Goal: Register for event/course

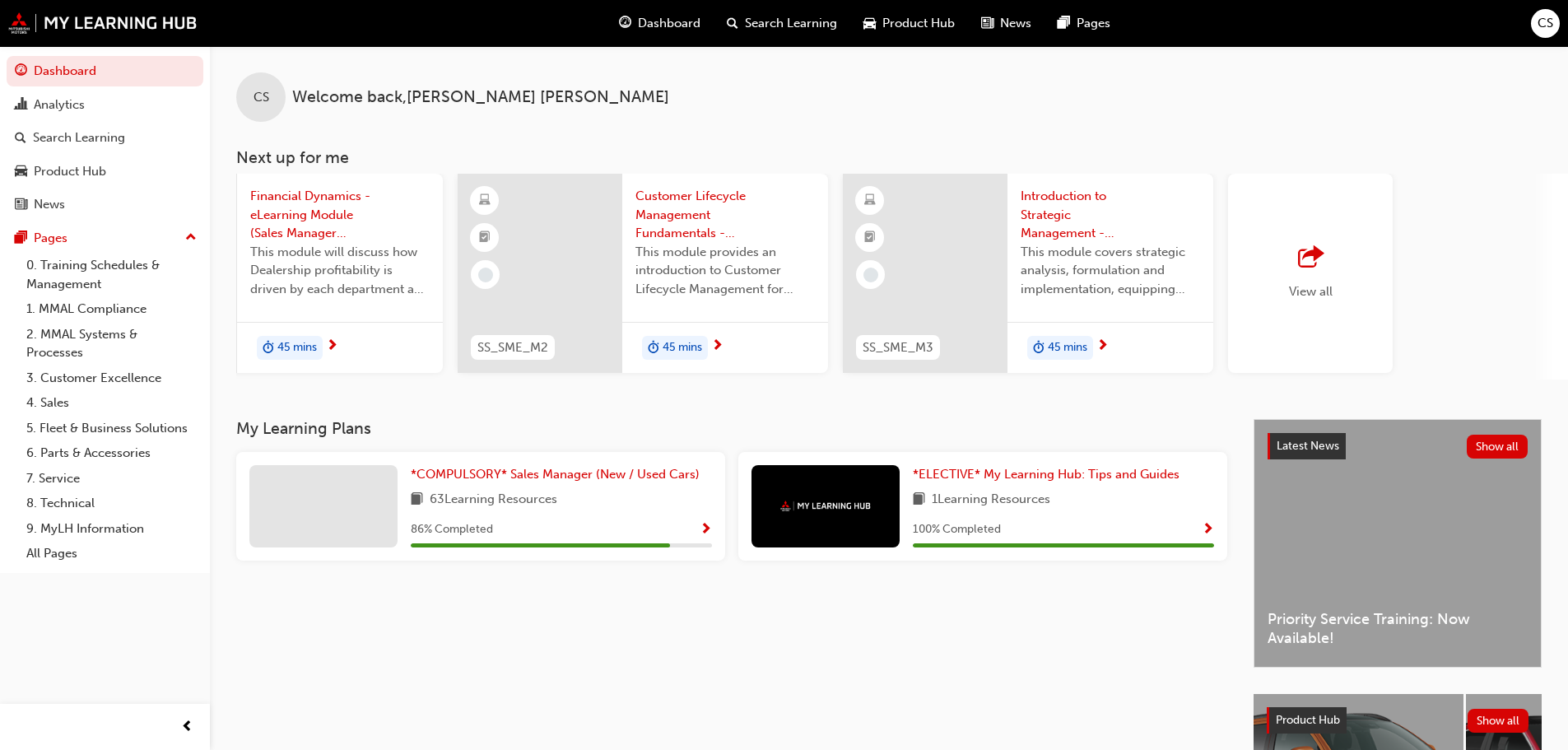
scroll to position [0, 977]
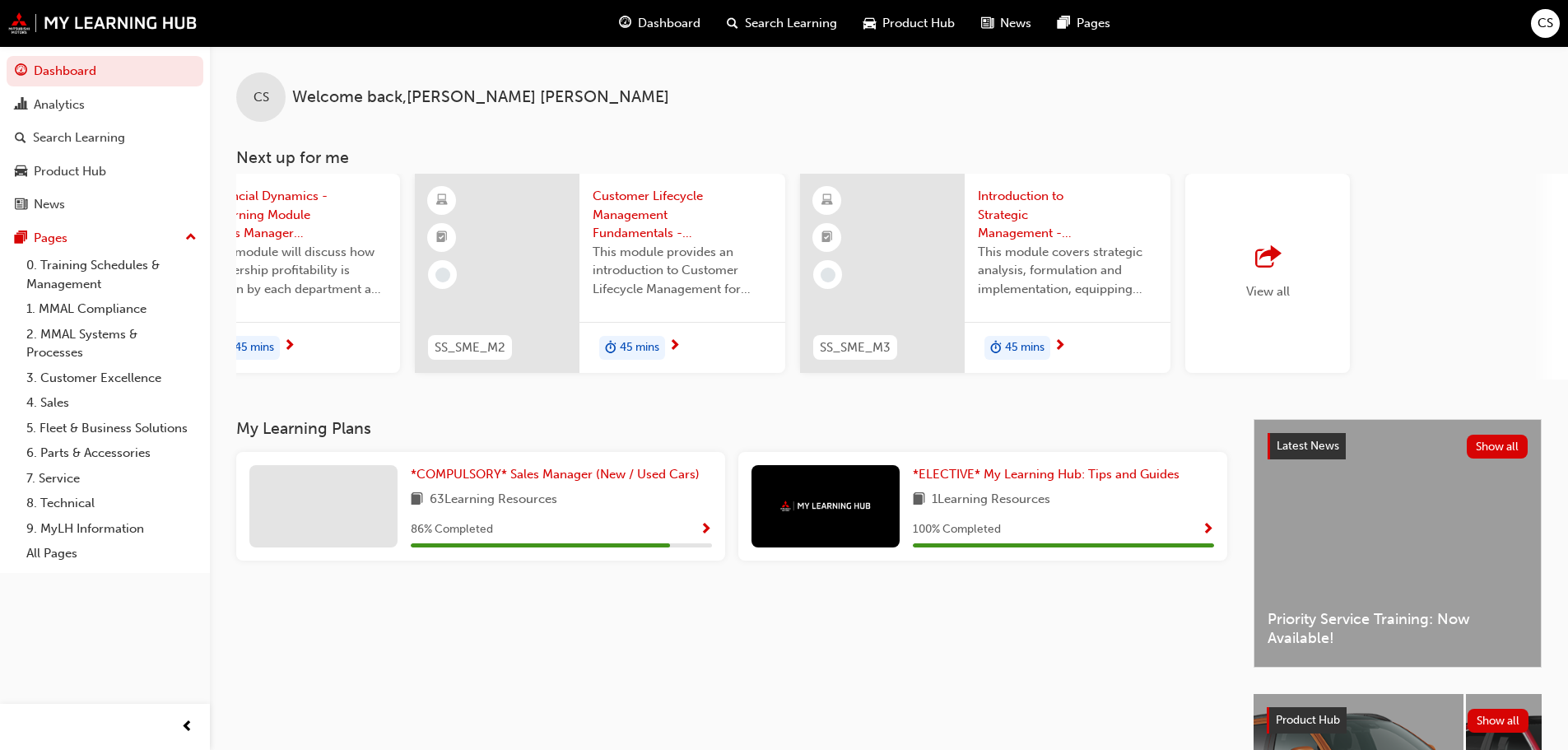
click at [1274, 298] on span "View all" at bounding box center [1268, 292] width 44 height 15
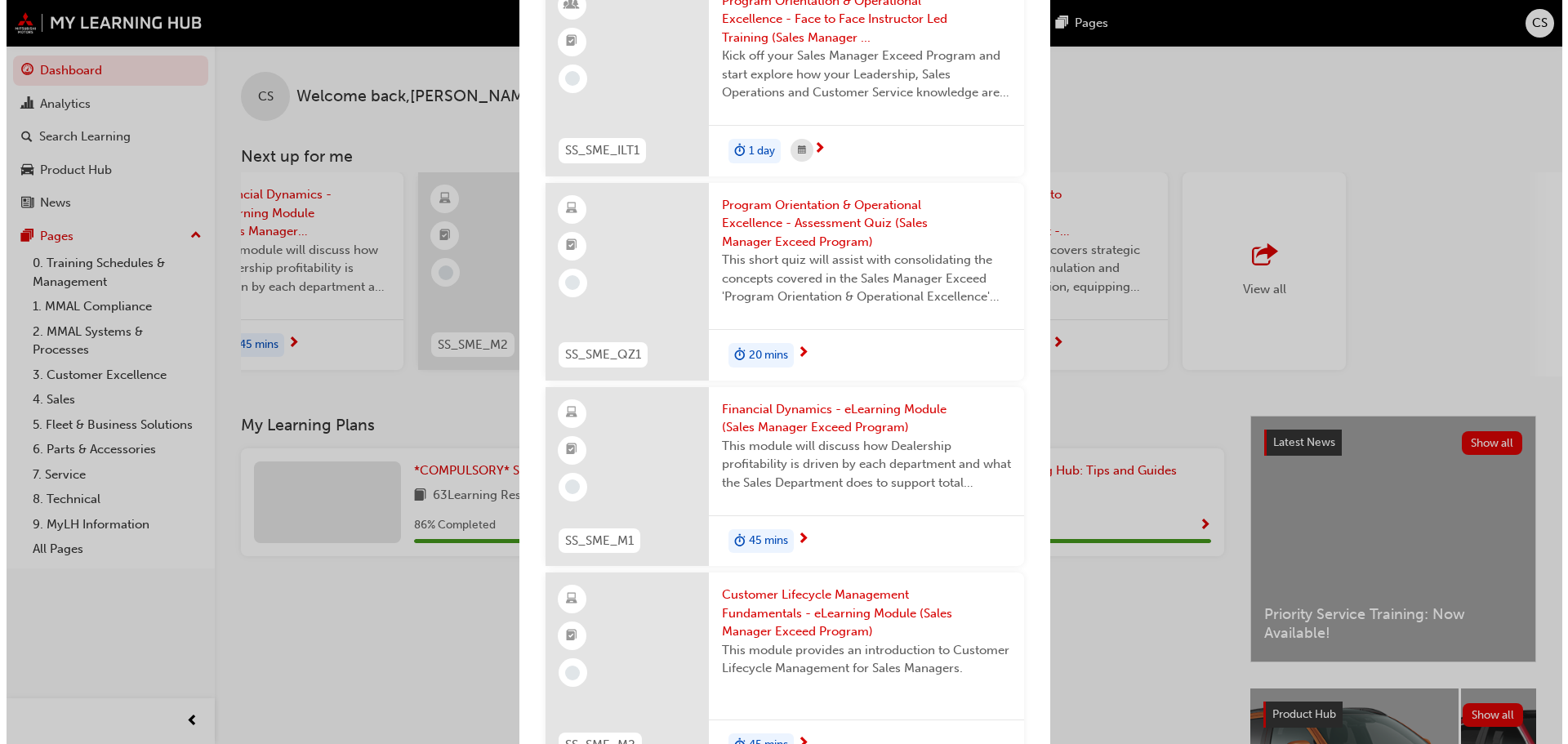
scroll to position [0, 0]
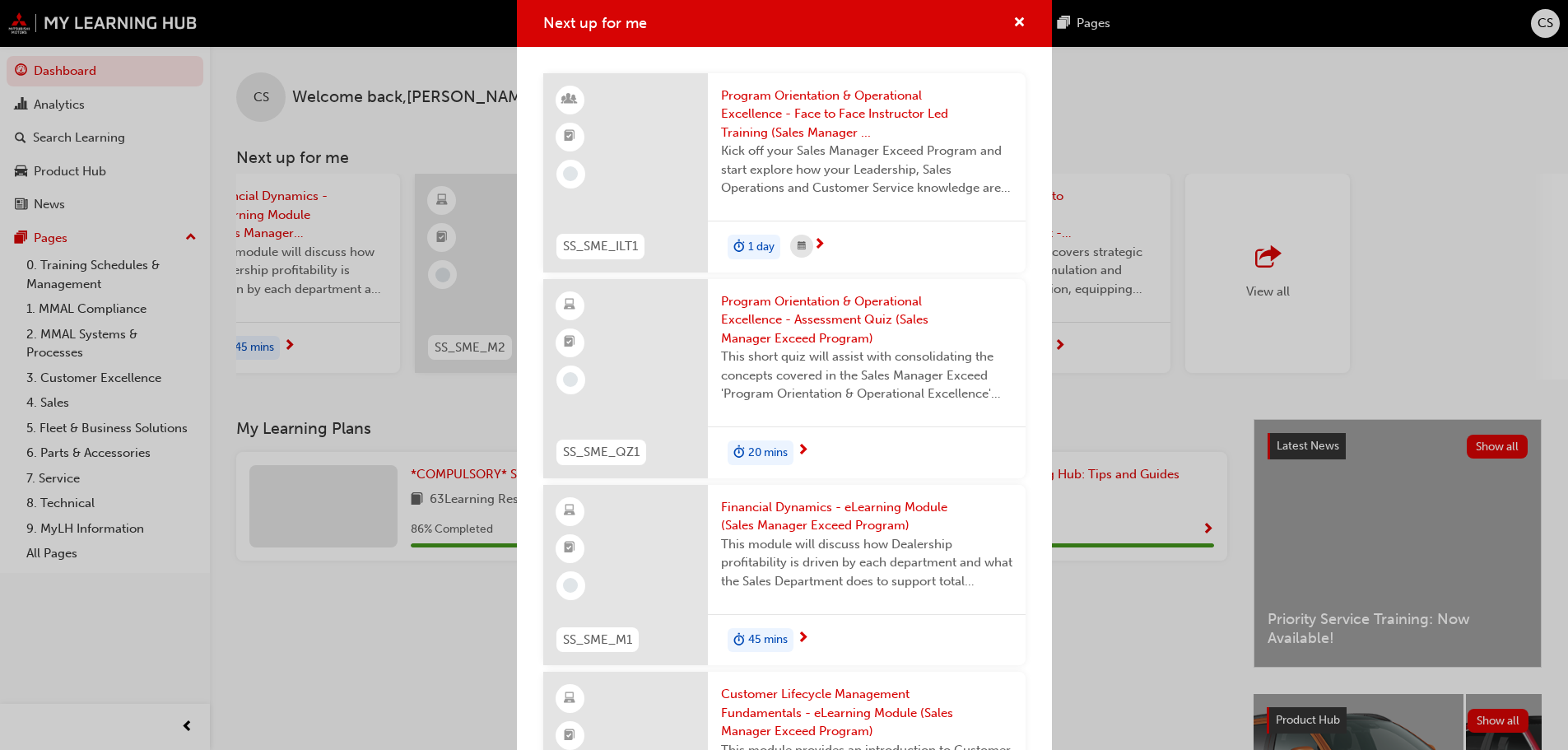
click at [807, 97] on span "Program Orientation & Operational Excellence - Face to Face Instructor Led Trai…" at bounding box center [867, 115] width 292 height 56
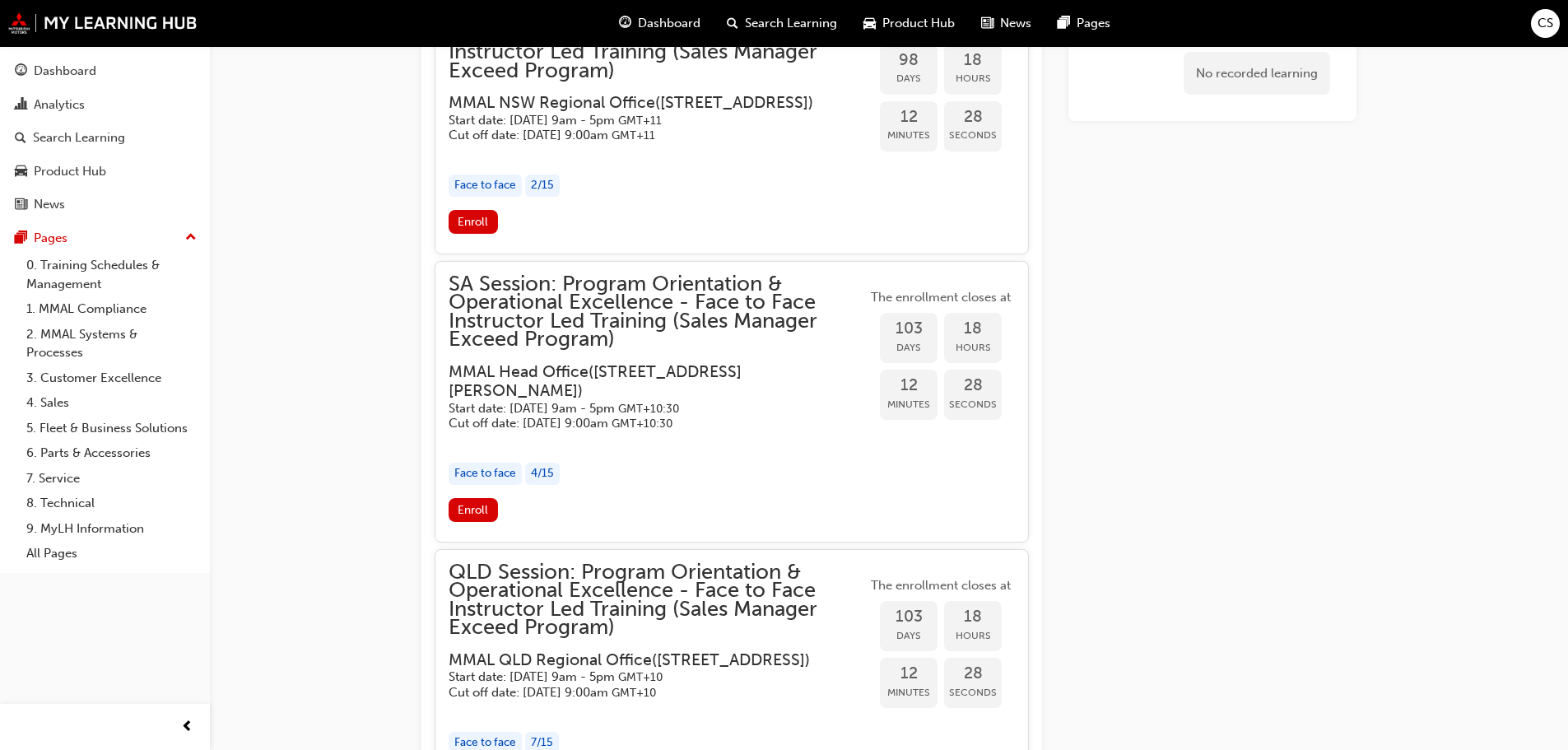
scroll to position [2074, 0]
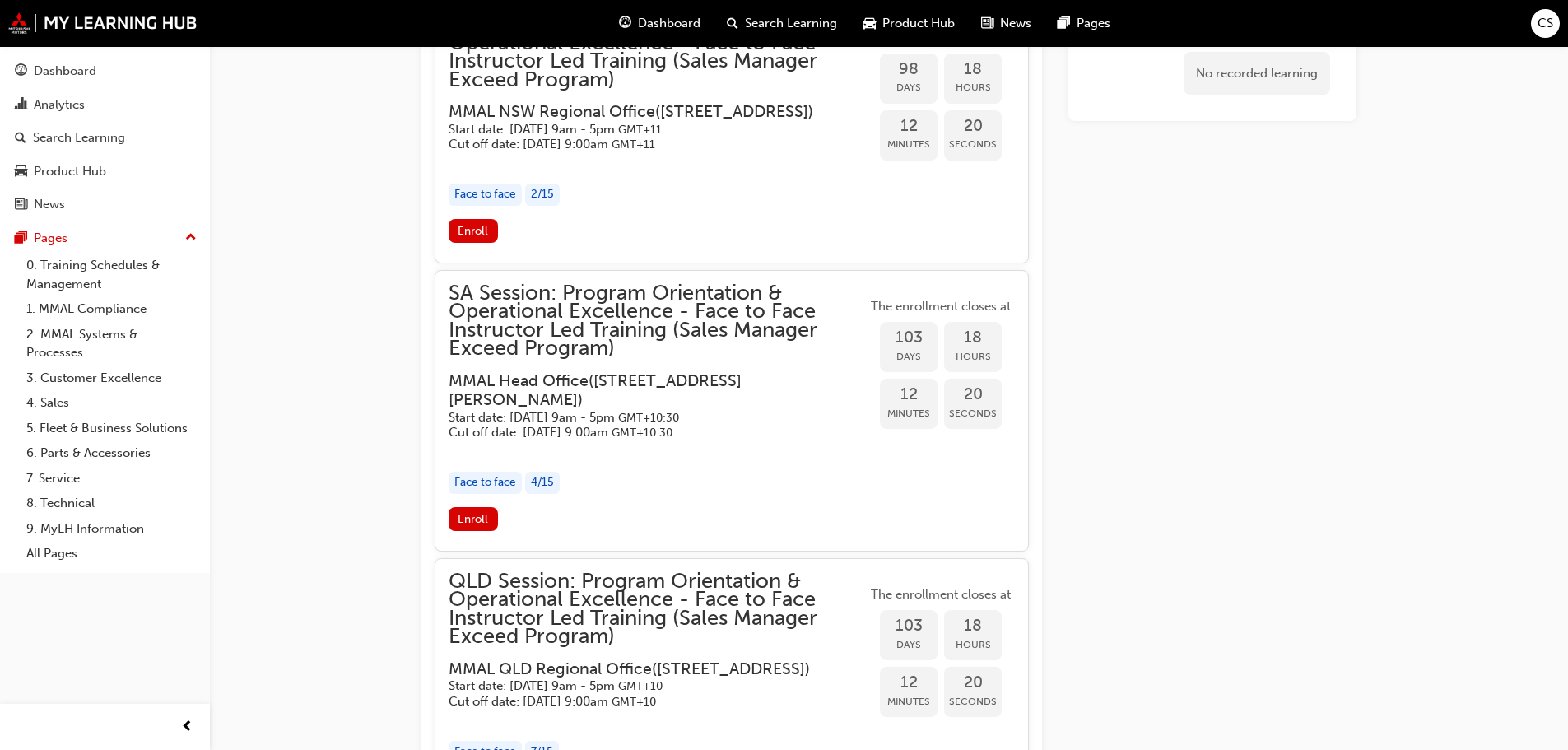
click at [676, 319] on span "SA Session: Program Orientation & Operational Excellence - Face to Face Instruc…" at bounding box center [658, 321] width 419 height 74
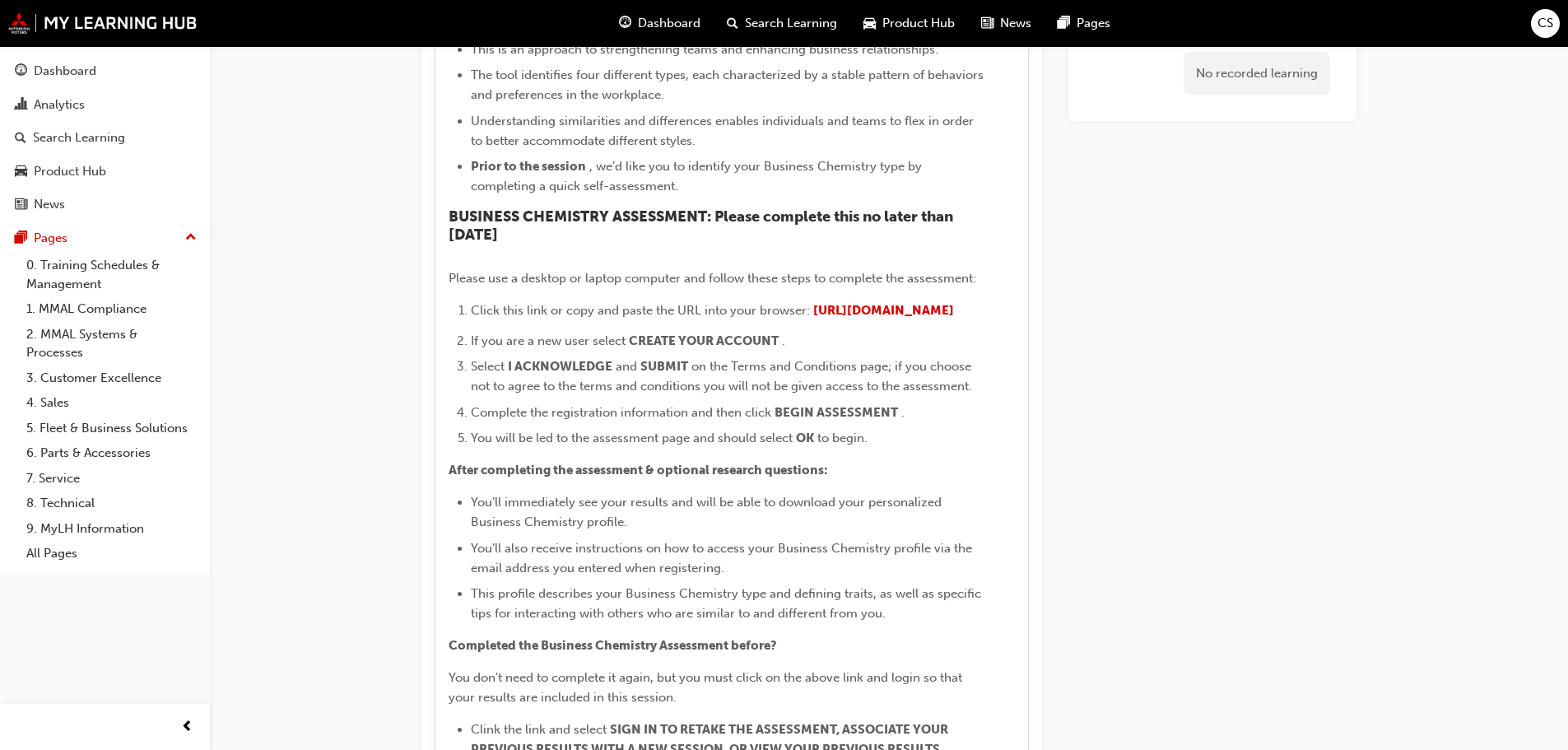
scroll to position [2816, 0]
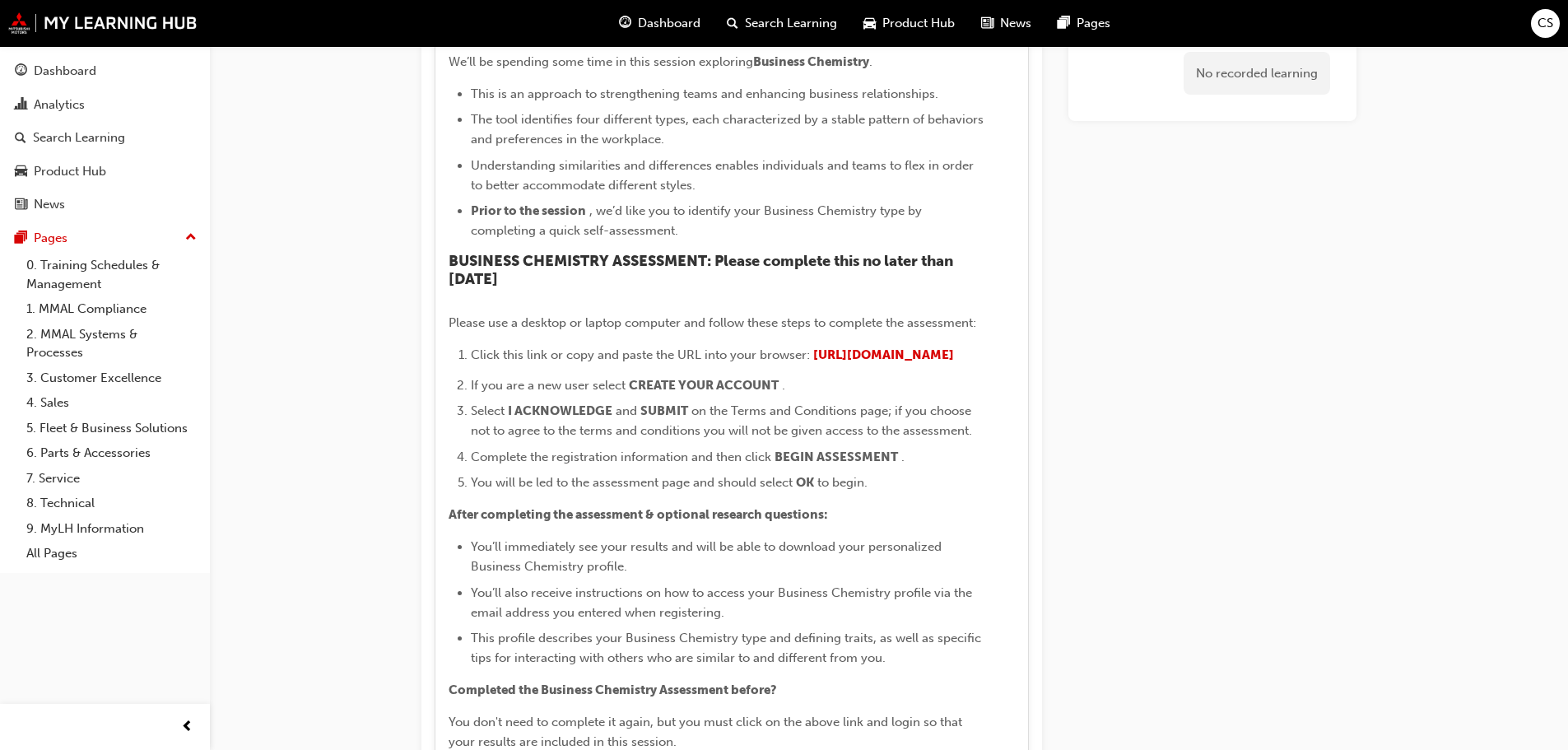
click at [1542, 26] on span "CS" at bounding box center [1545, 23] width 16 height 19
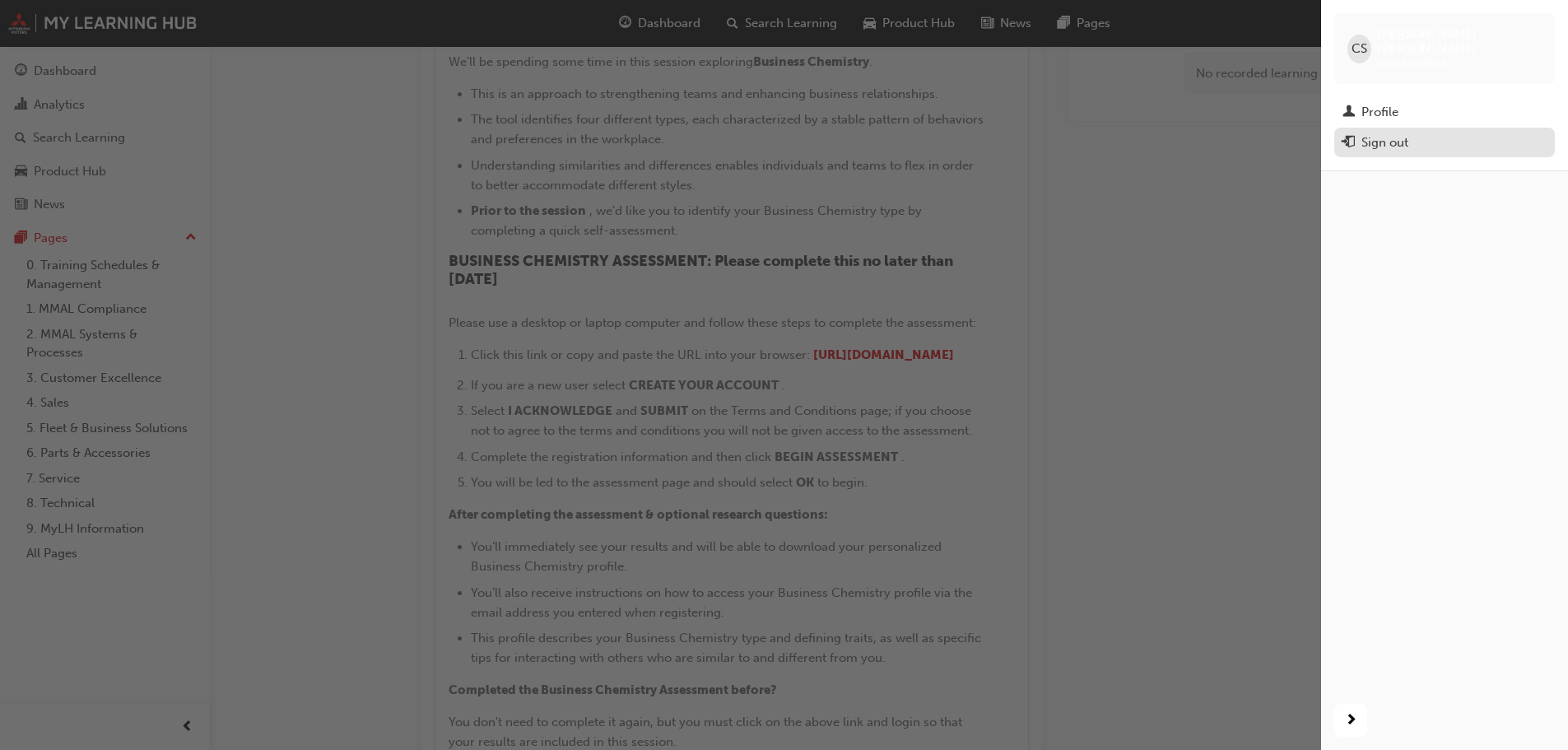
click at [1415, 132] on div "Sign out" at bounding box center [1445, 143] width 205 height 21
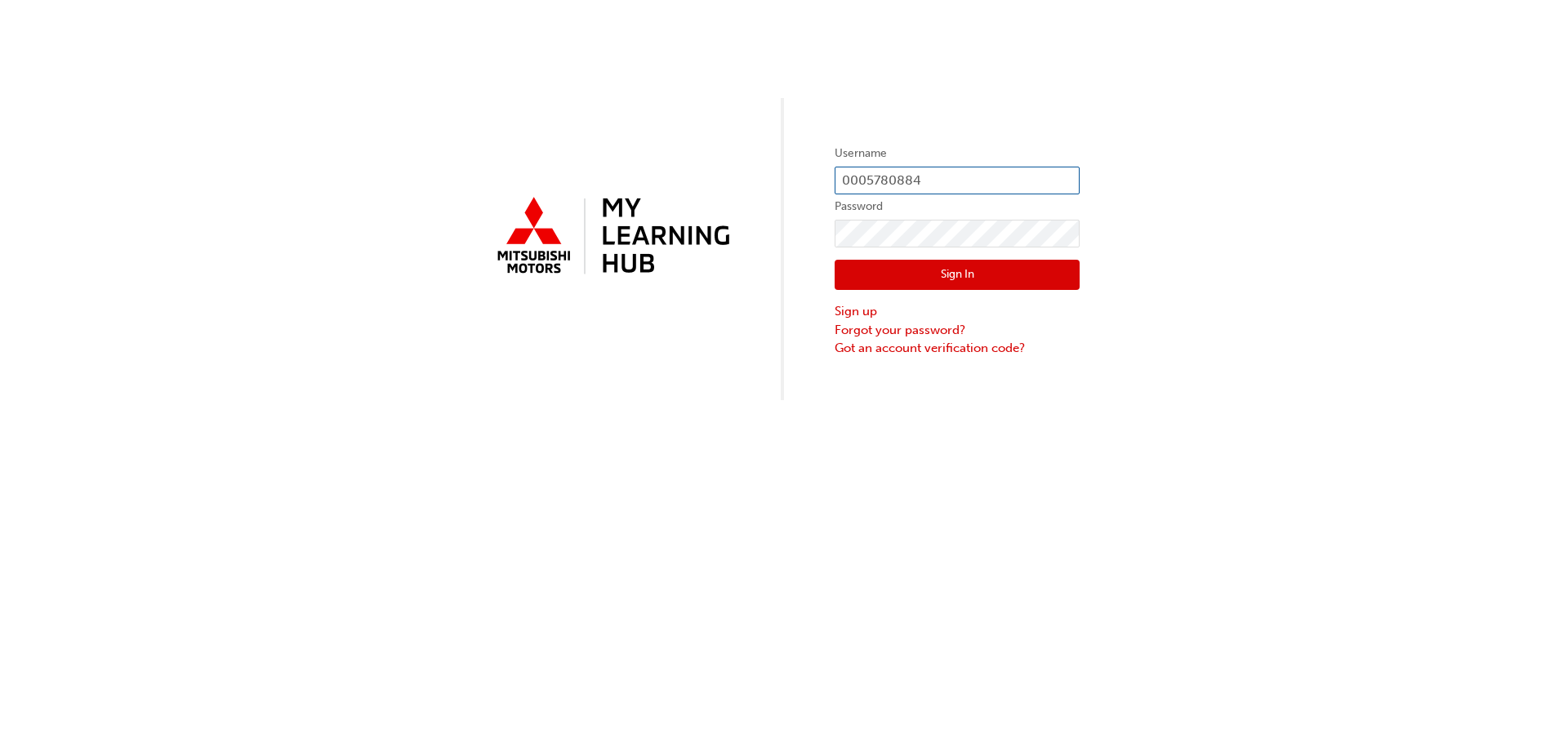
click at [974, 177] on input "0005780884" at bounding box center [957, 181] width 245 height 28
type input "0005002541"
click at [969, 272] on button "Sign In" at bounding box center [957, 275] width 245 height 31
